Goal: Task Accomplishment & Management: Manage account settings

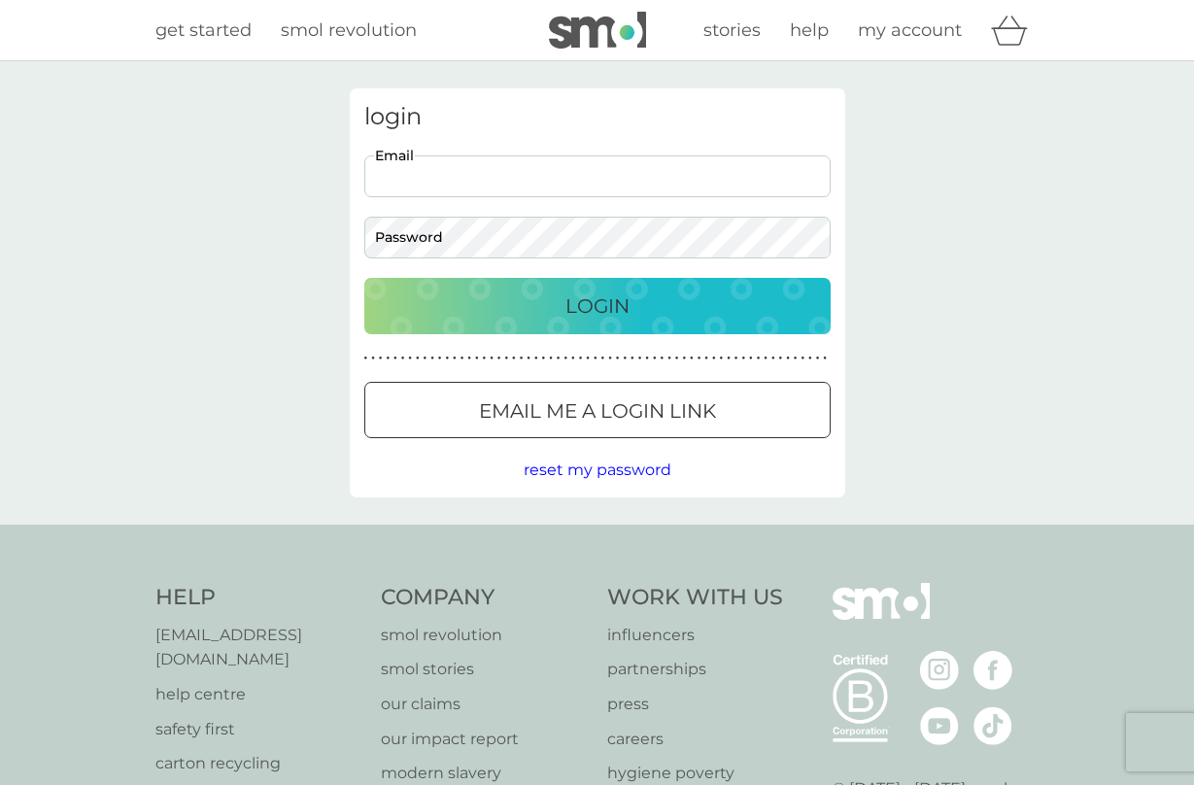
type input "[EMAIL_ADDRESS][DOMAIN_NAME]"
click at [579, 314] on p "Login" at bounding box center [598, 306] width 64 height 31
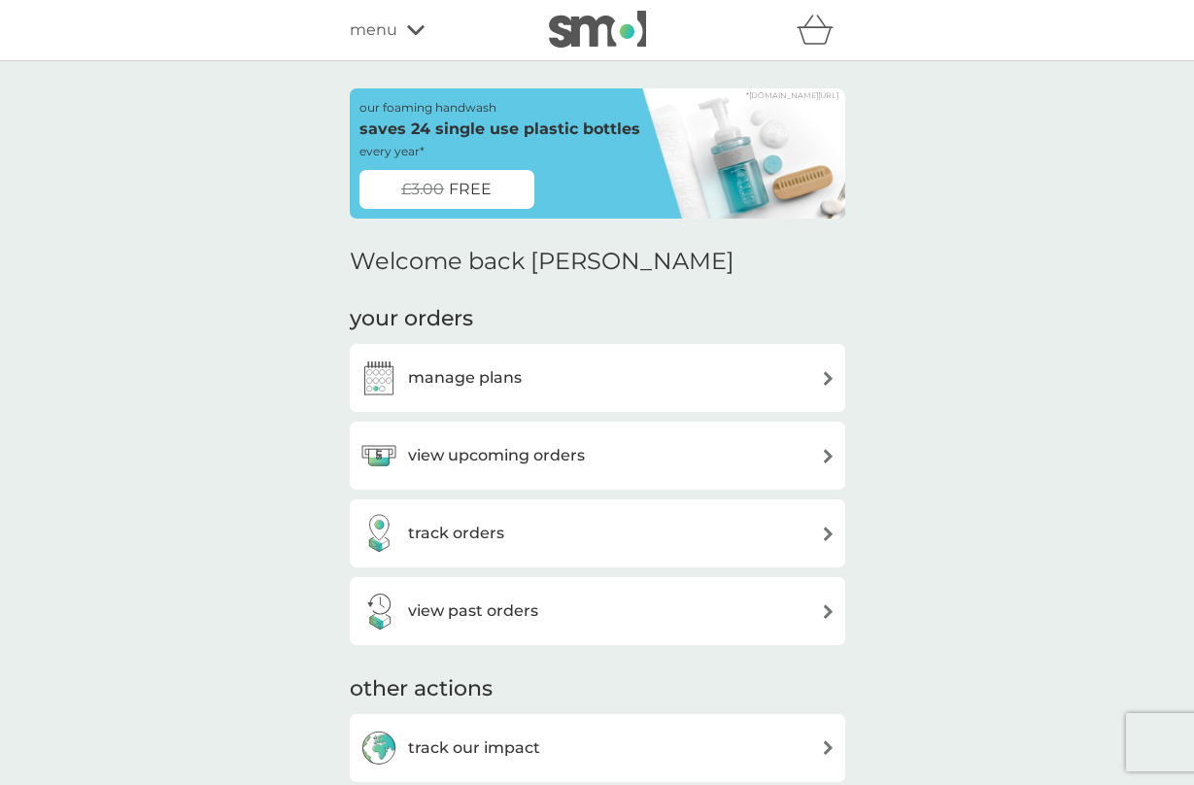
scroll to position [21, 0]
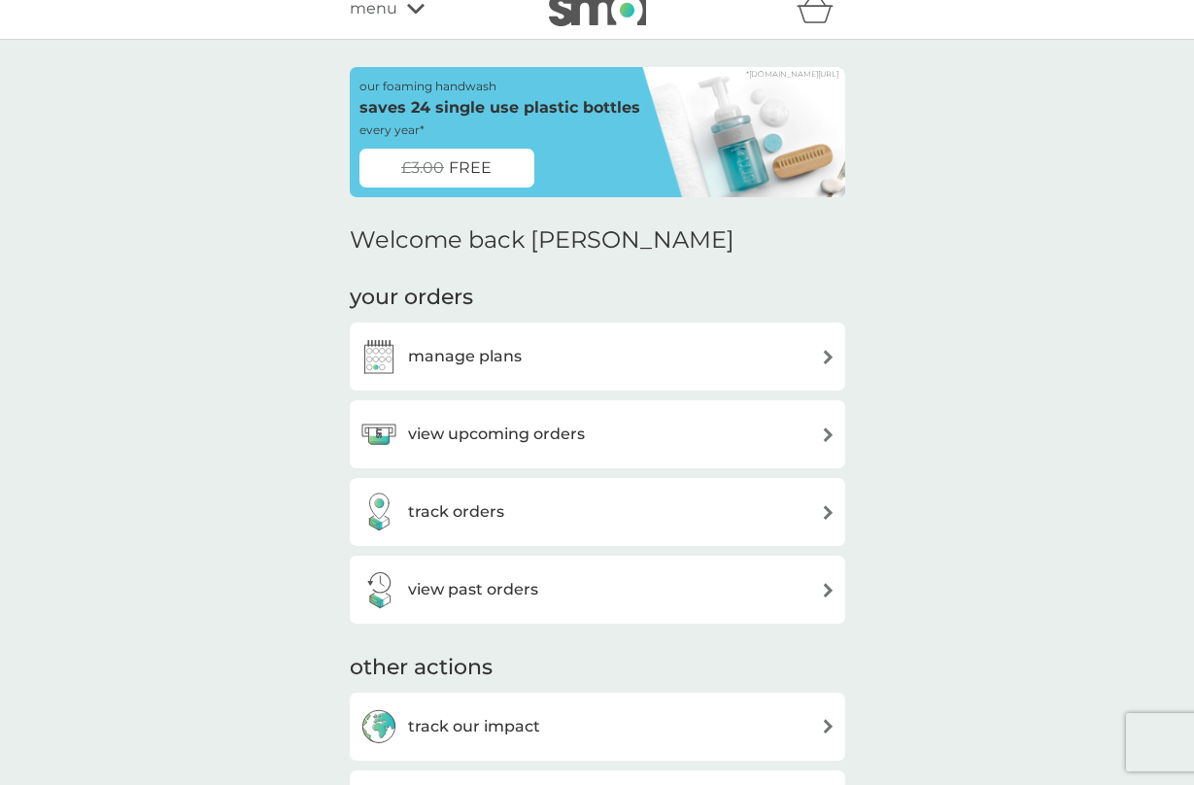
click at [545, 411] on div "view upcoming orders" at bounding box center [598, 434] width 496 height 68
click at [555, 429] on h3 "view upcoming orders" at bounding box center [496, 434] width 177 height 25
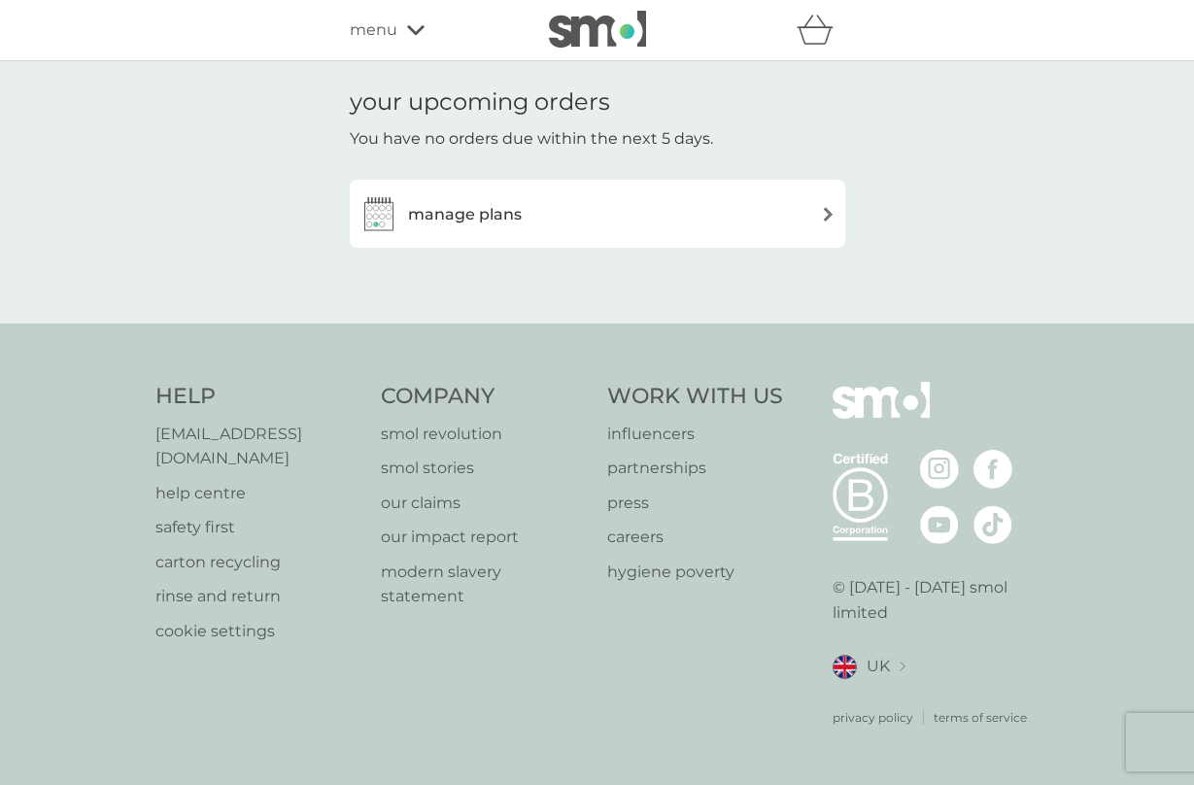
click at [772, 218] on div "manage plans" at bounding box center [598, 213] width 476 height 39
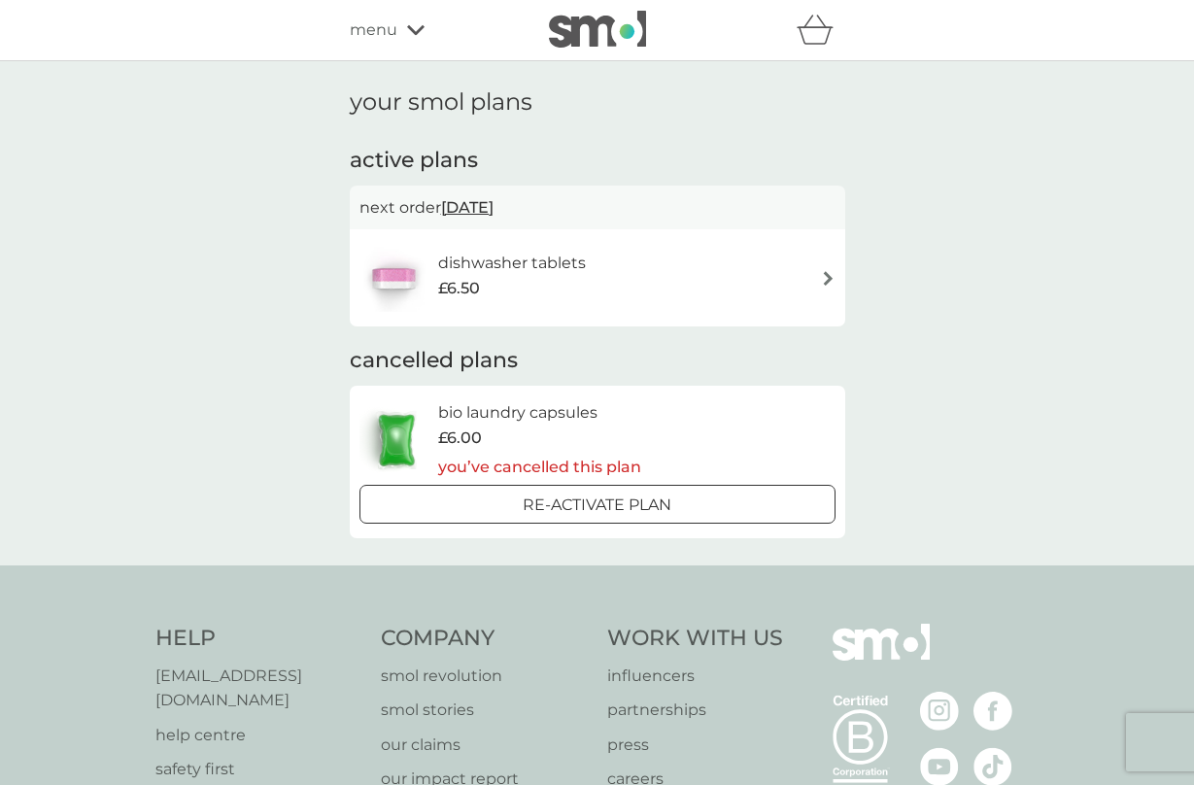
click at [824, 278] on img at bounding box center [828, 278] width 15 height 15
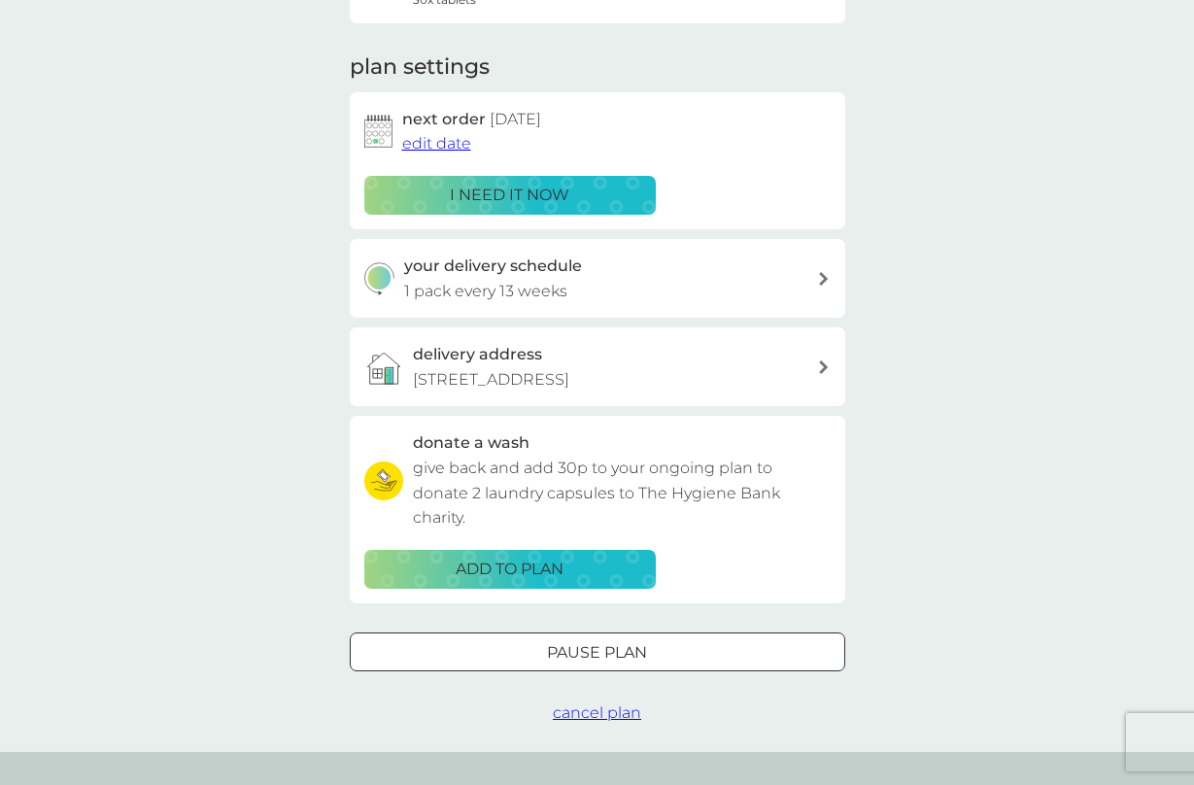
scroll to position [237, 0]
click at [661, 664] on div "Pause plan" at bounding box center [598, 651] width 494 height 25
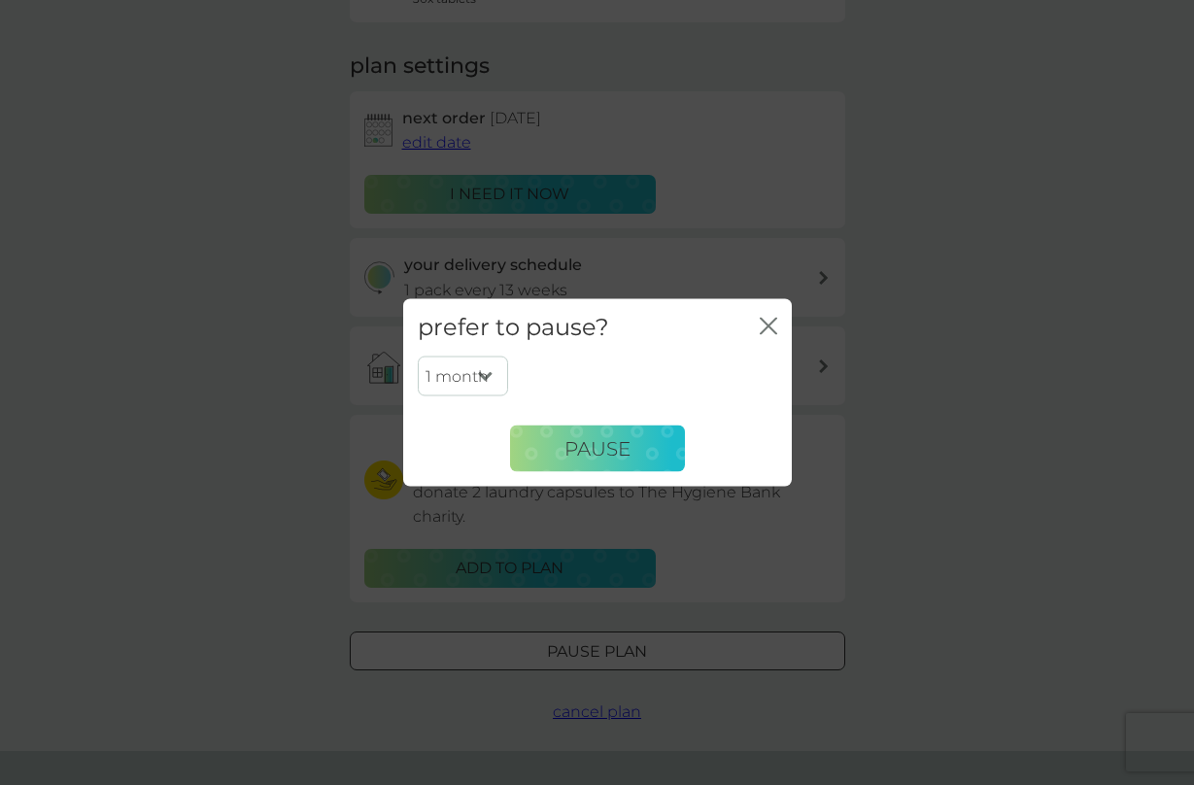
select select "4"
click at [568, 452] on span "Pause" at bounding box center [598, 447] width 66 height 23
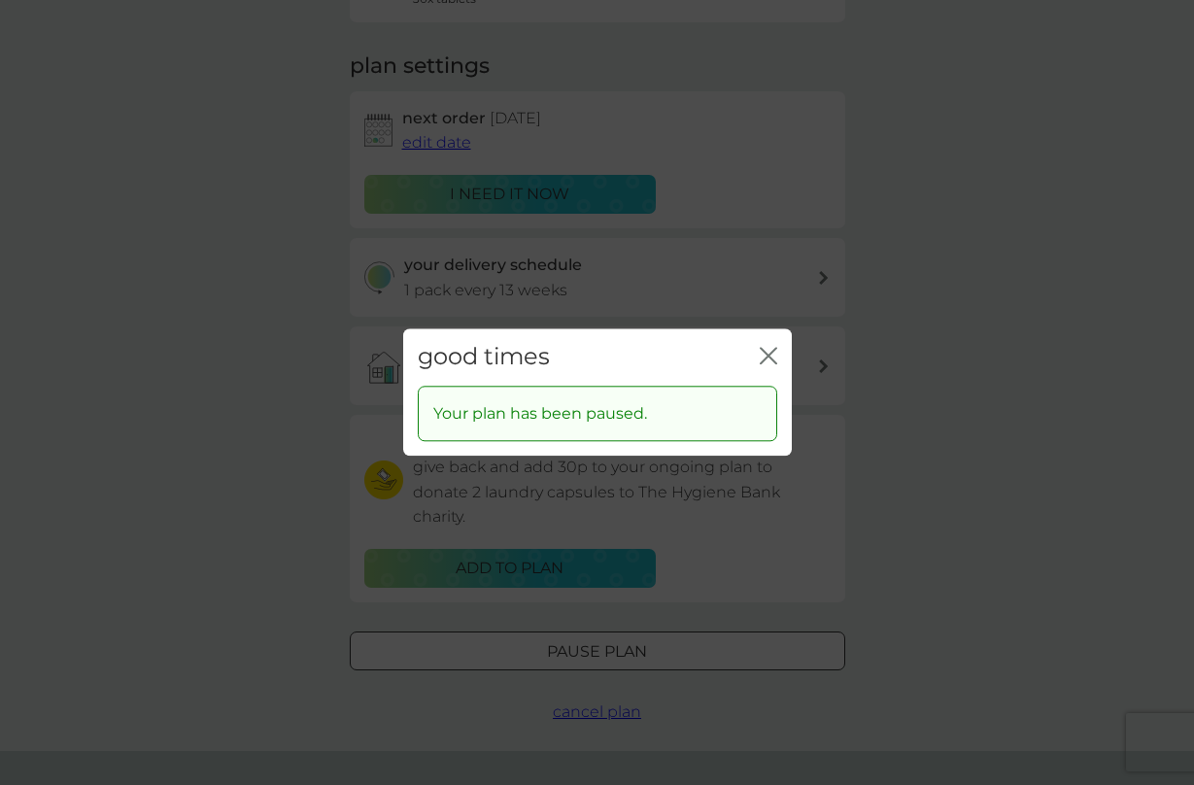
click at [767, 352] on icon "close" at bounding box center [768, 355] width 17 height 17
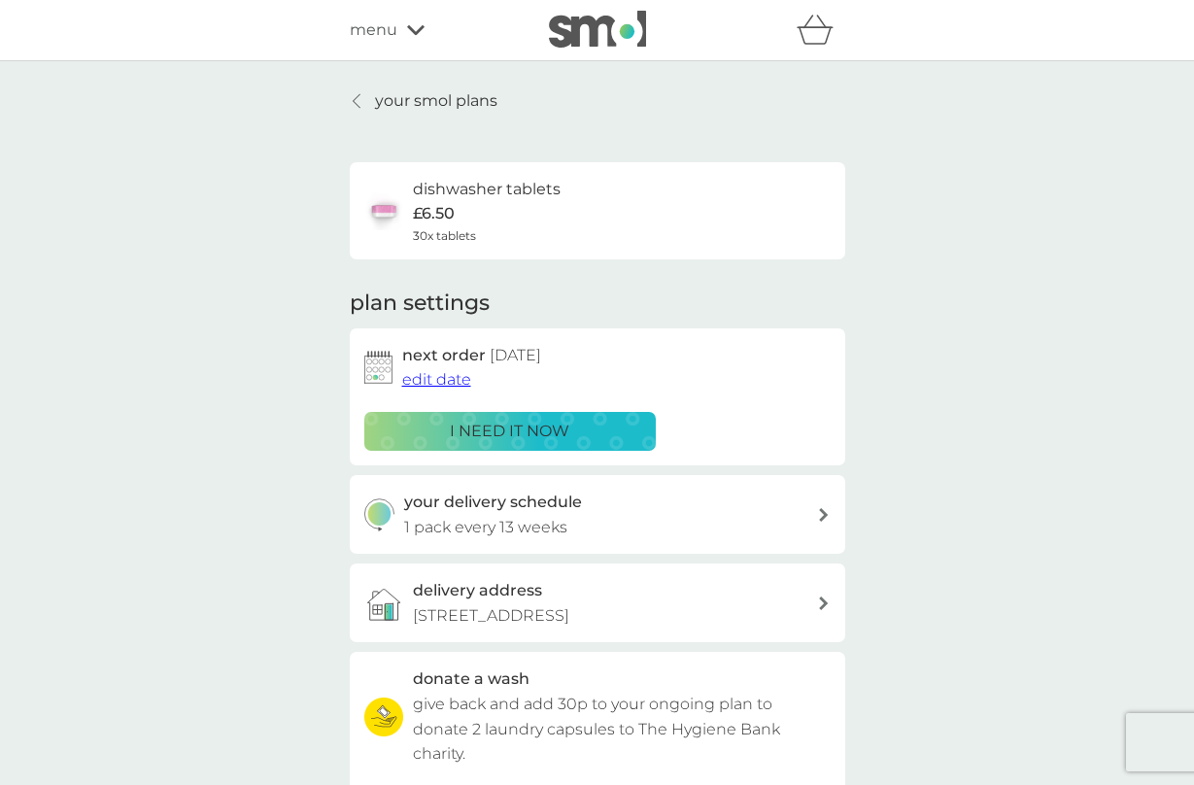
scroll to position [0, 0]
